Goal: Transaction & Acquisition: Purchase product/service

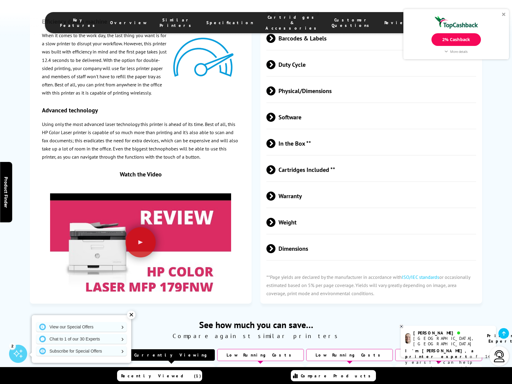
scroll to position [1177, 0]
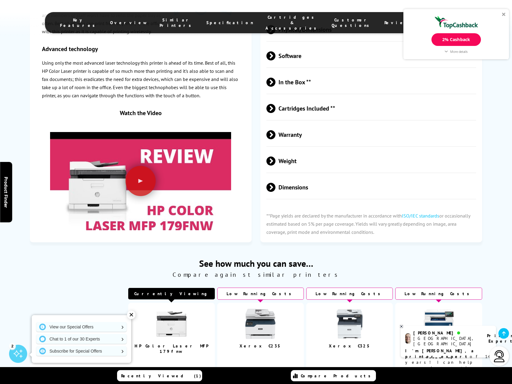
click at [266, 21] on span "Cartridges & Accessories" at bounding box center [293, 22] width 54 height 16
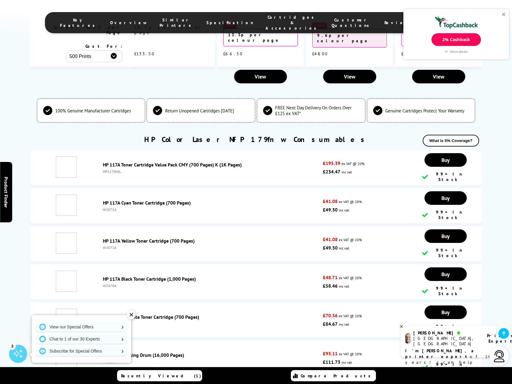
scroll to position [1664, 0]
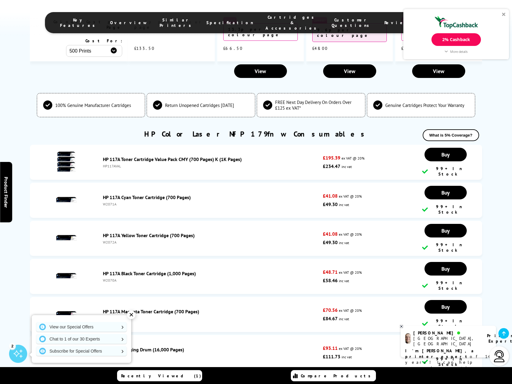
click at [148, 346] on link "HP 120A Imaging Drum (16,000 Pages)" at bounding box center [143, 349] width 81 height 6
